Goal: Task Accomplishment & Management: Use online tool/utility

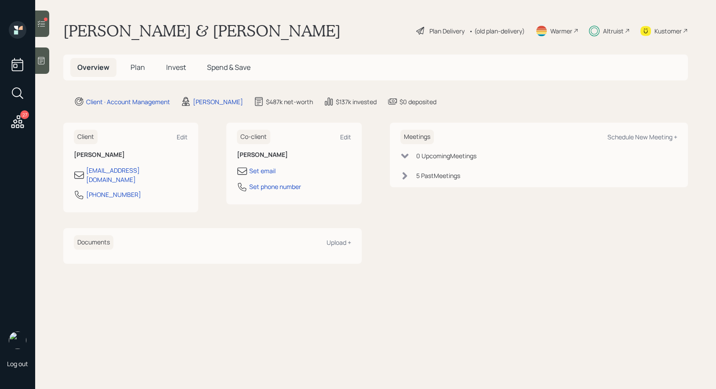
click at [43, 22] on icon at bounding box center [41, 23] width 9 height 9
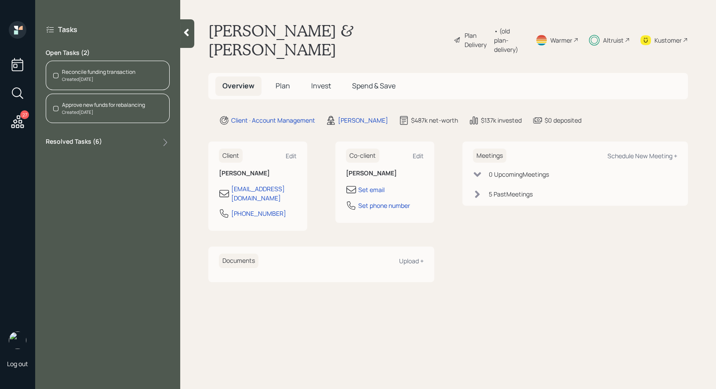
click at [91, 74] on div "Reconcile funding transaction" at bounding box center [98, 72] width 73 height 8
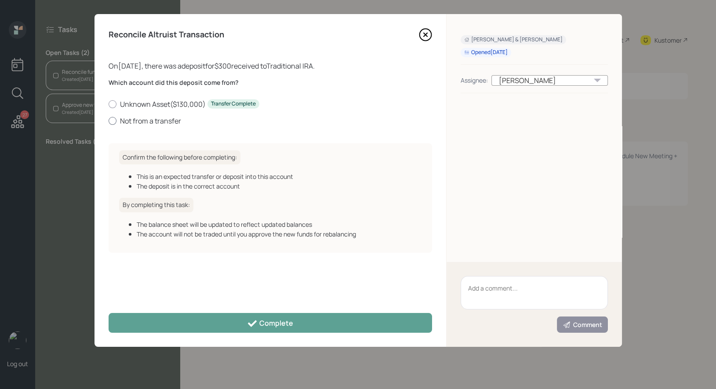
click at [110, 120] on div at bounding box center [113, 121] width 8 height 8
click at [109, 120] on input "Not from a transfer" at bounding box center [108, 120] width 0 height 0
radio input "true"
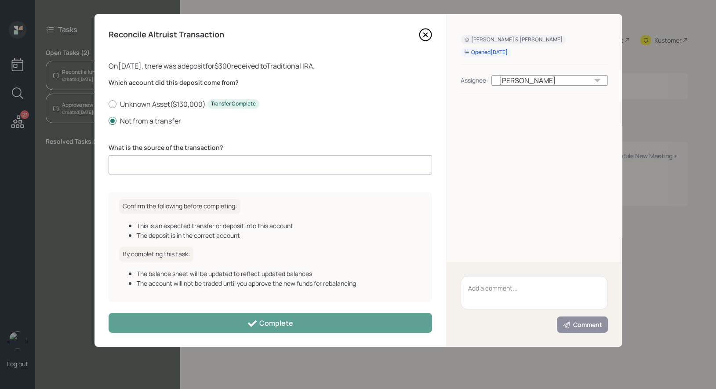
click at [148, 168] on input at bounding box center [271, 164] width 324 height 19
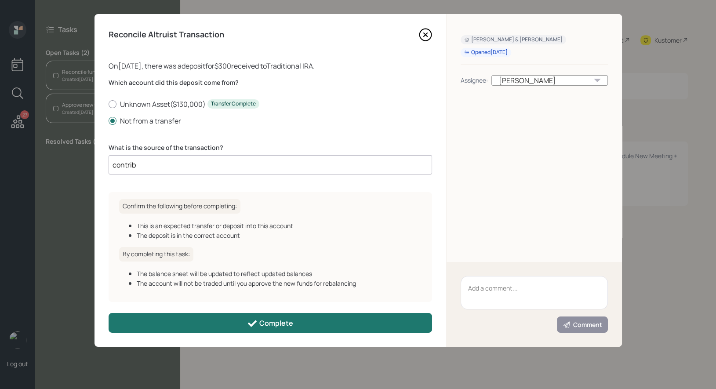
type input "contrib"
click at [172, 324] on button "Complete" at bounding box center [271, 323] width 324 height 20
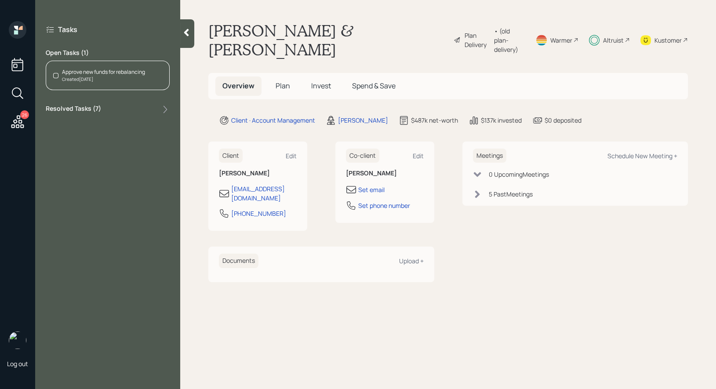
click at [80, 72] on div "Approve new funds for rebalancing" at bounding box center [103, 72] width 83 height 8
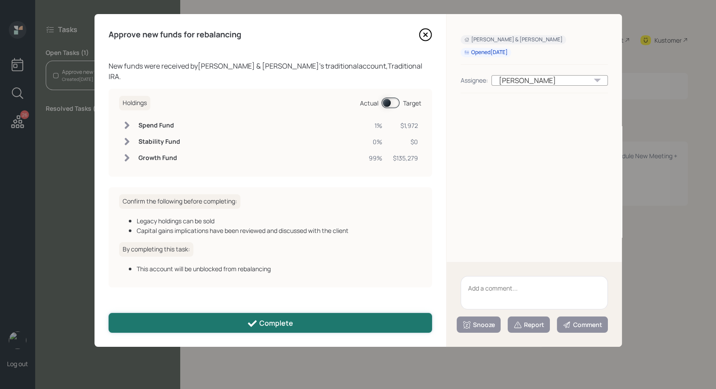
click at [297, 323] on button "Complete" at bounding box center [271, 323] width 324 height 20
